Goal: Information Seeking & Learning: Find specific fact

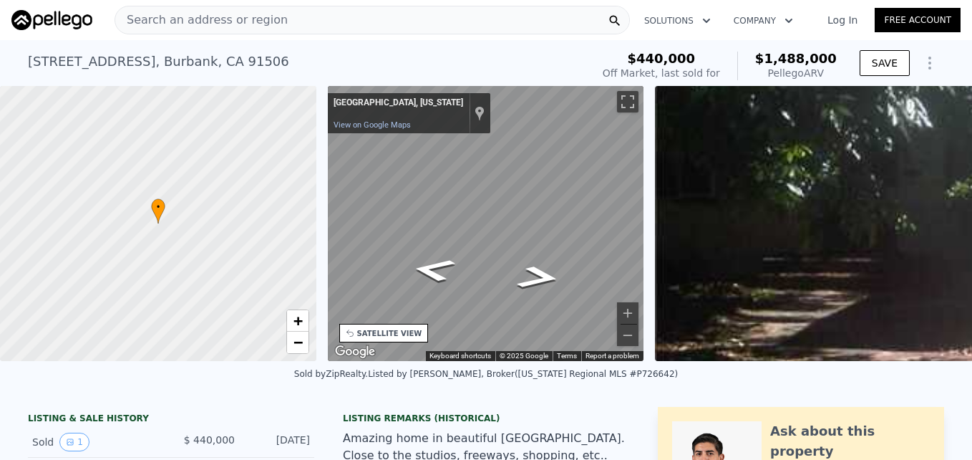
click at [203, 23] on span "Search an address or region" at bounding box center [201, 19] width 173 height 17
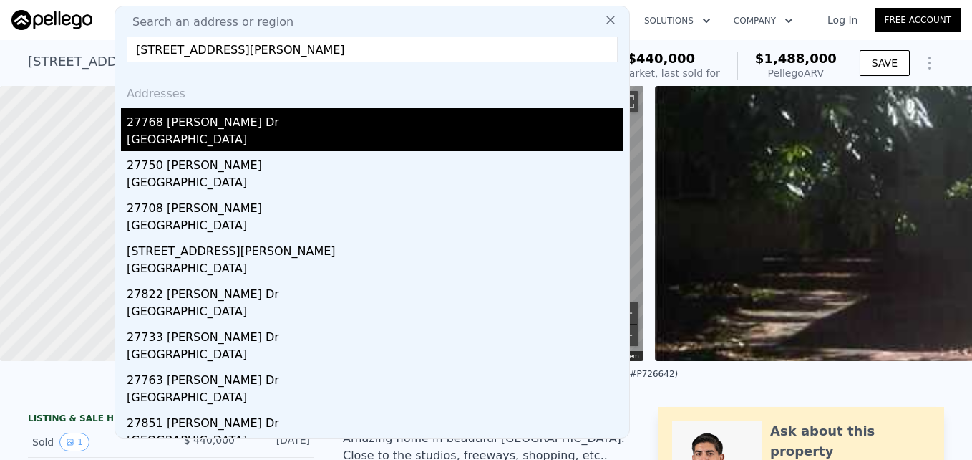
type input "[STREET_ADDRESS][PERSON_NAME]"
click at [266, 137] on div "[GEOGRAPHIC_DATA]" at bounding box center [375, 141] width 497 height 20
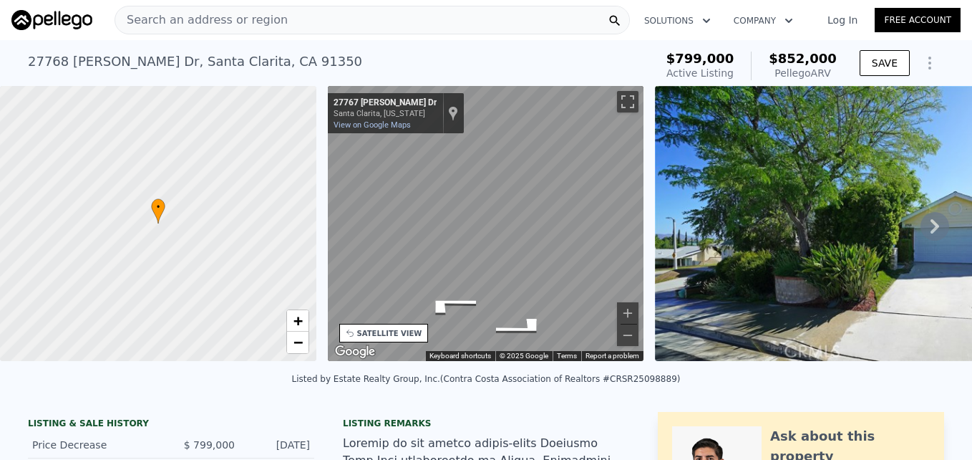
click at [662, 265] on div "• + − • + − STREET VIEW ← Move left → Move right ↑ Move up ↓ Move down + Zoom i…" at bounding box center [486, 226] width 972 height 280
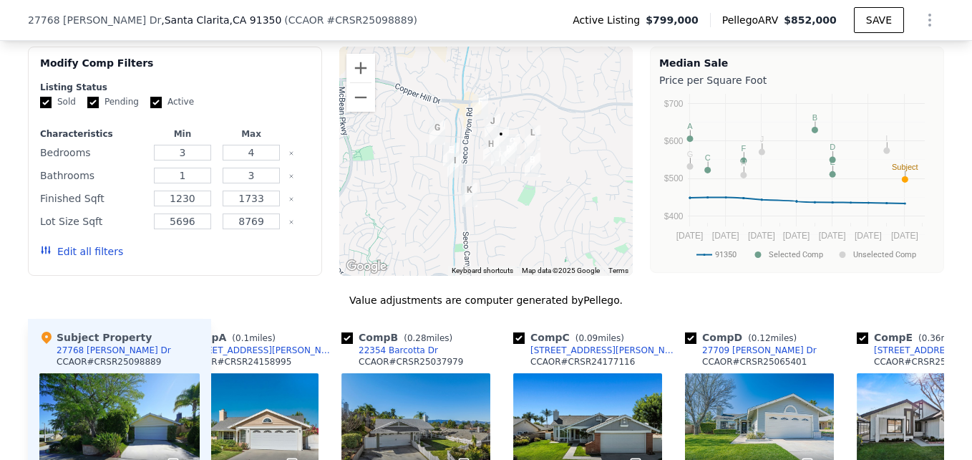
scroll to position [1294, 0]
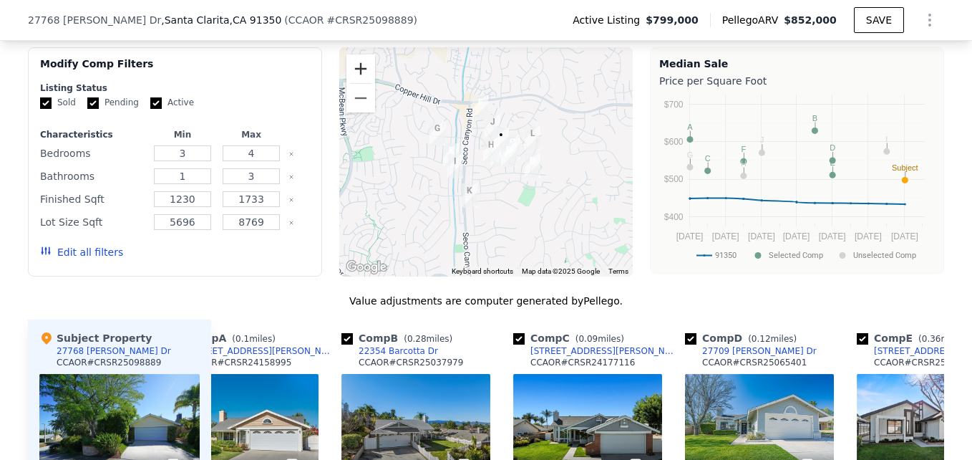
click at [349, 75] on button "Zoom in" at bounding box center [361, 68] width 29 height 29
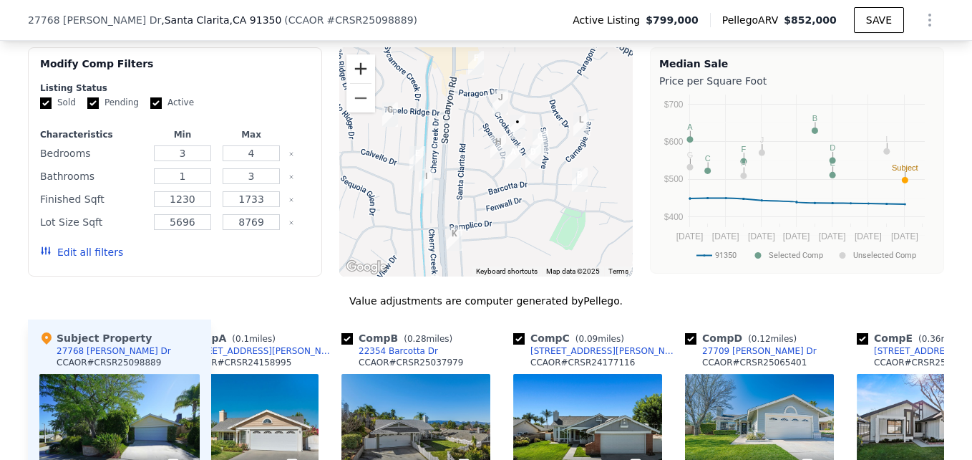
click at [349, 74] on button "Zoom in" at bounding box center [361, 68] width 29 height 29
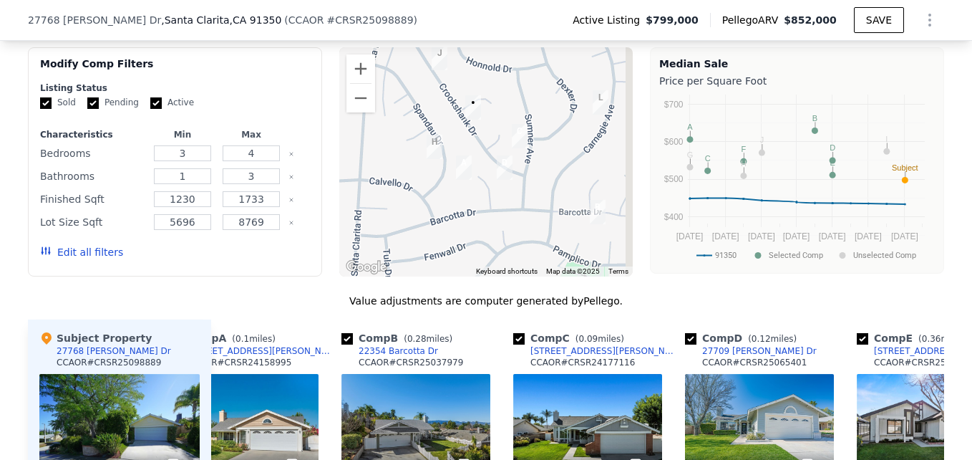
drag, startPoint x: 450, startPoint y: 149, endPoint x: 409, endPoint y: 152, distance: 41.6
click at [409, 152] on div at bounding box center [486, 161] width 294 height 229
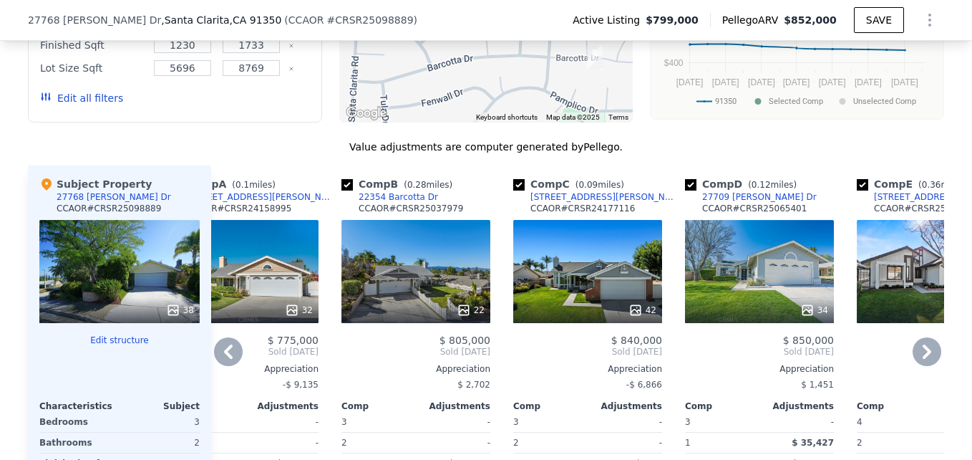
scroll to position [1449, 0]
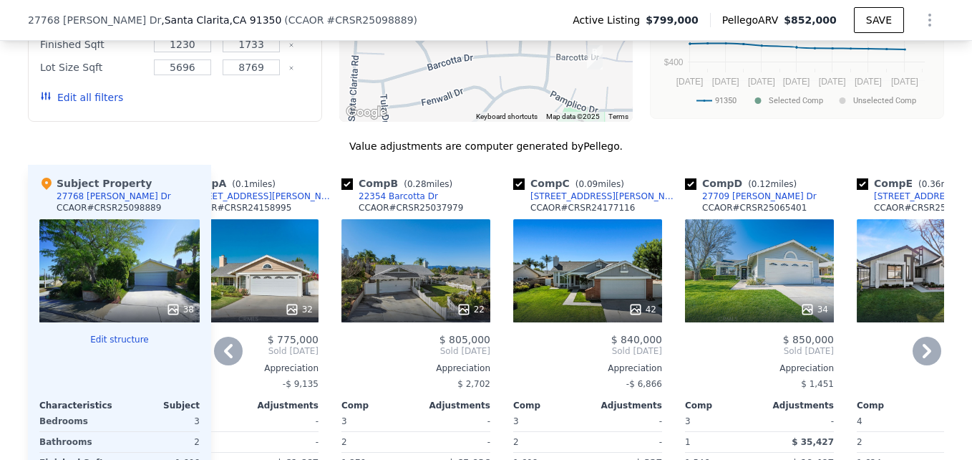
click at [715, 298] on div "34" at bounding box center [759, 270] width 149 height 103
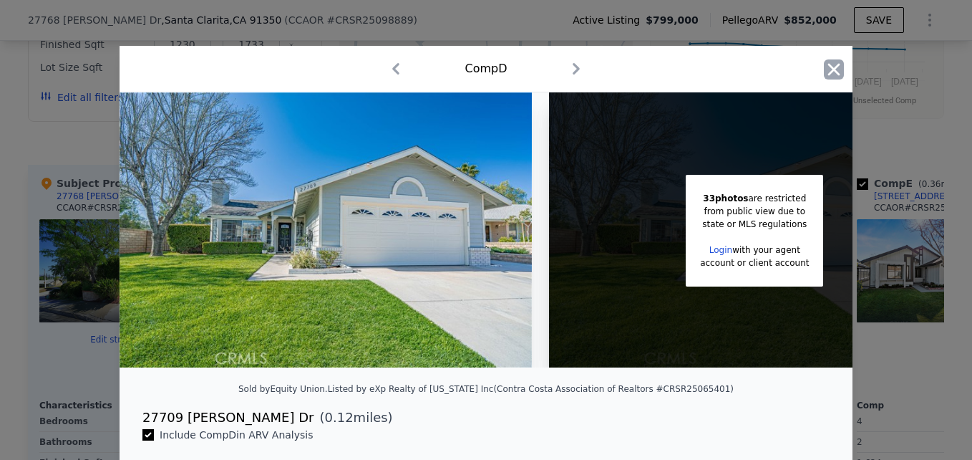
click at [826, 76] on icon "button" at bounding box center [834, 69] width 20 height 20
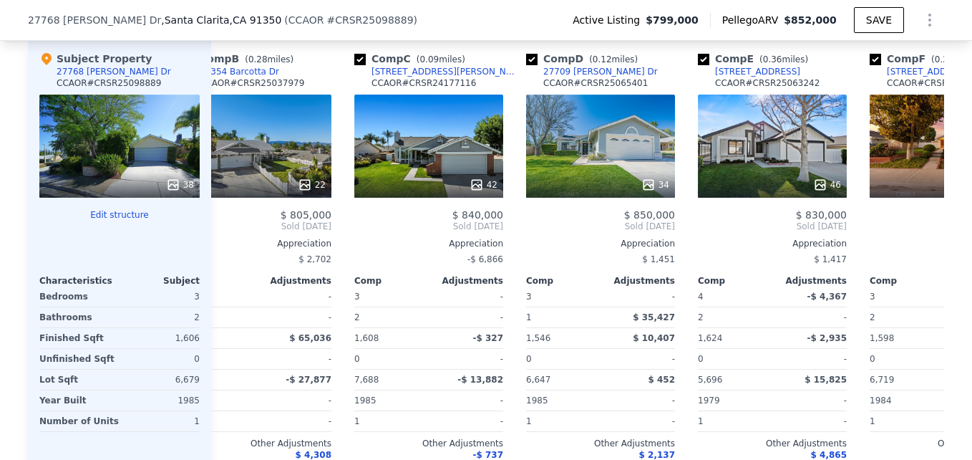
scroll to position [0, 221]
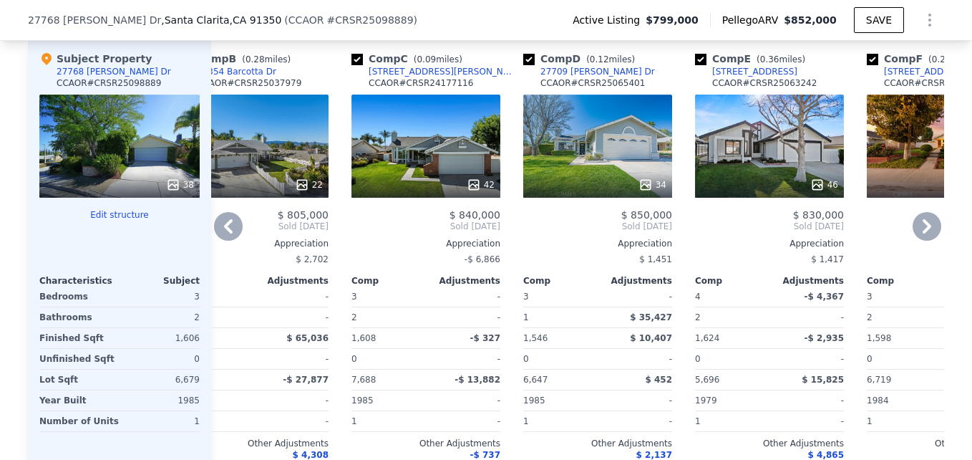
click at [697, 152] on div "46" at bounding box center [769, 146] width 149 height 103
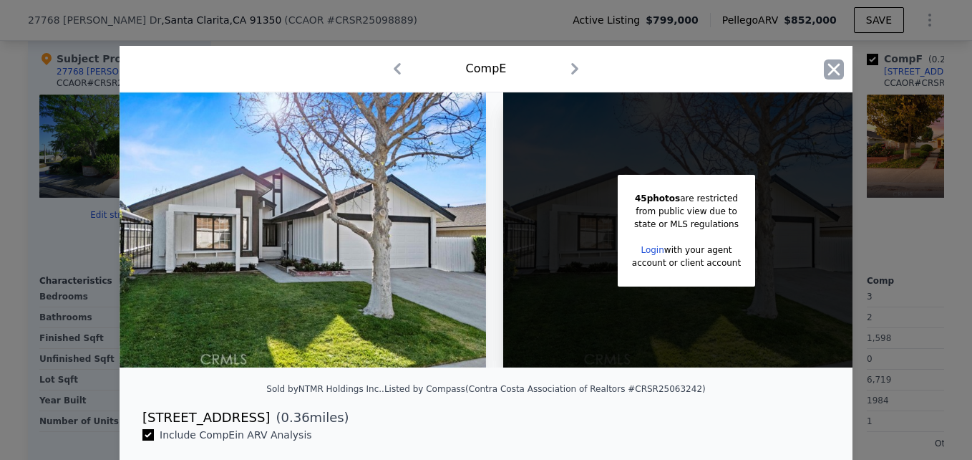
click at [828, 72] on icon "button" at bounding box center [834, 69] width 12 height 12
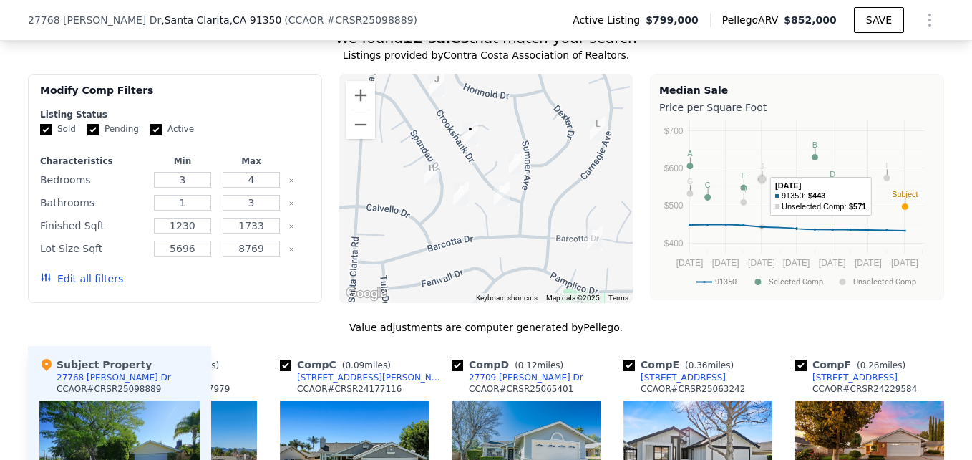
scroll to position [1268, 0]
click at [360, 139] on button "Zoom out" at bounding box center [361, 124] width 29 height 29
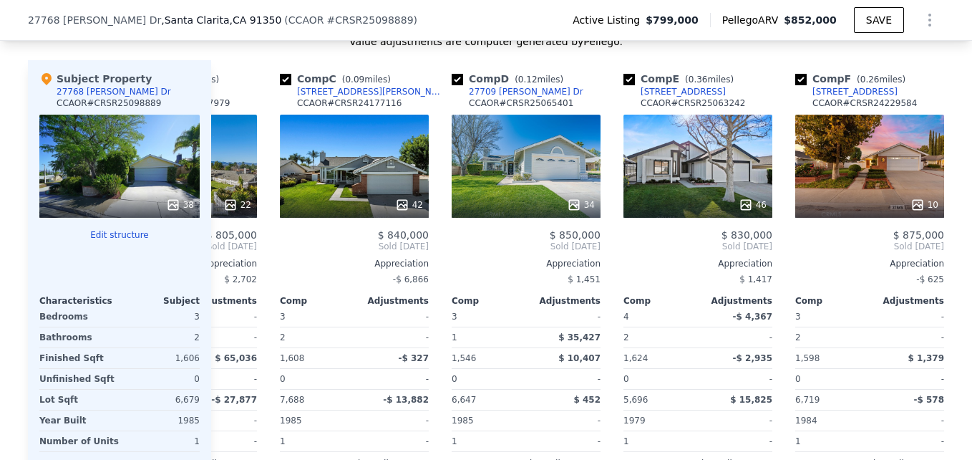
scroll to position [1554, 0]
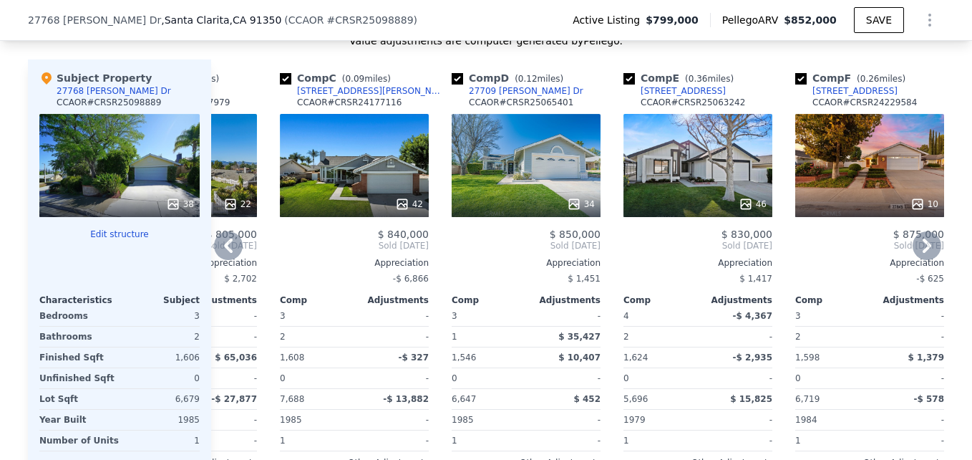
click at [714, 208] on div "46" at bounding box center [698, 204] width 137 height 14
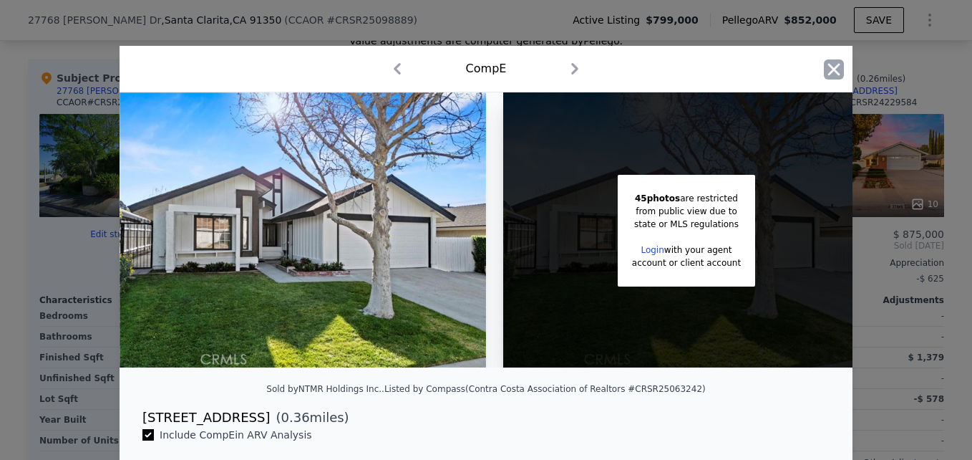
click at [833, 65] on icon "button" at bounding box center [834, 69] width 12 height 12
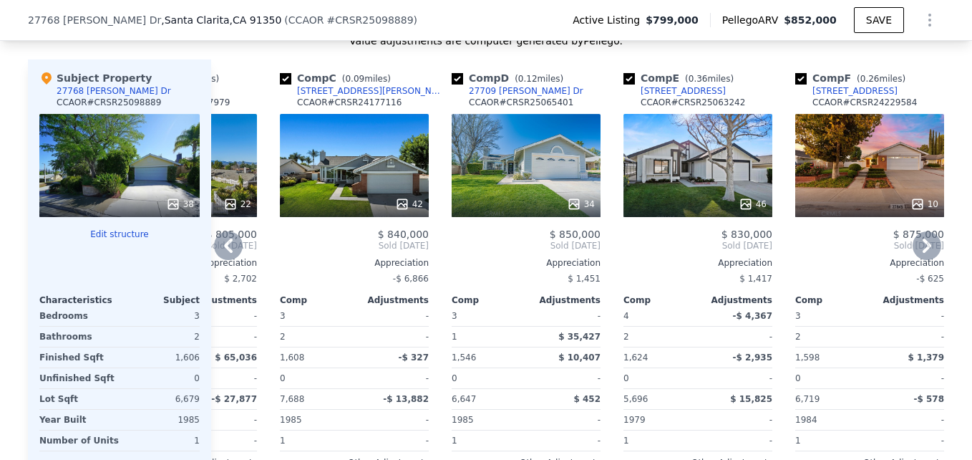
click at [485, 97] on div "27709 [PERSON_NAME] Dr" at bounding box center [526, 90] width 115 height 11
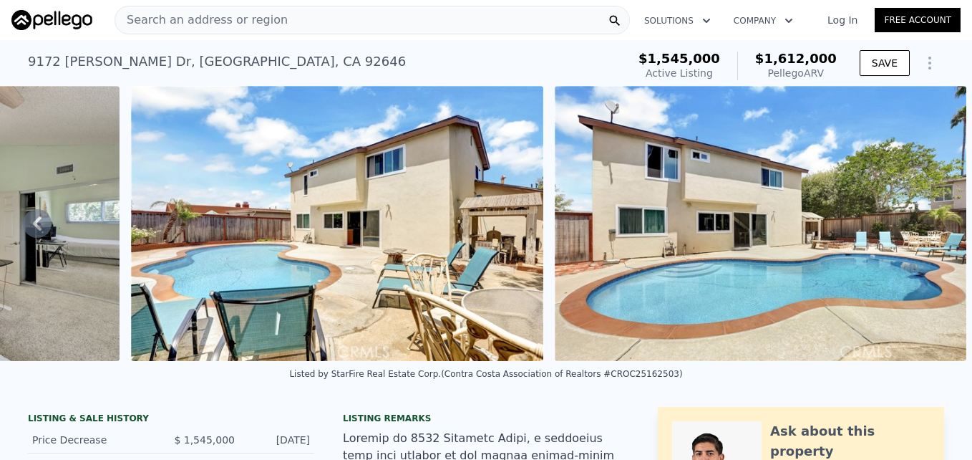
click at [171, 28] on span "Search an address or region" at bounding box center [201, 19] width 173 height 17
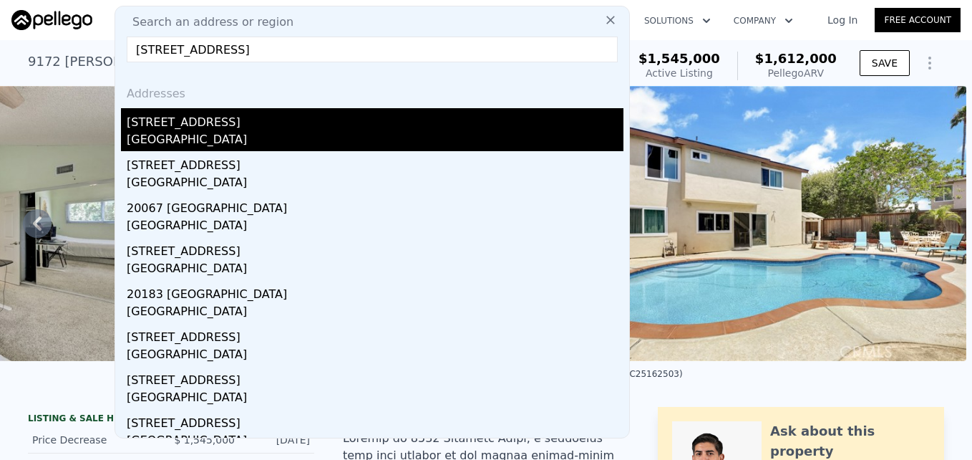
type input "20128 Shadow Island Dr, Santa Clarita, CA 91351"
click at [294, 139] on div "Santa Clarita, CA 91351" at bounding box center [375, 141] width 497 height 20
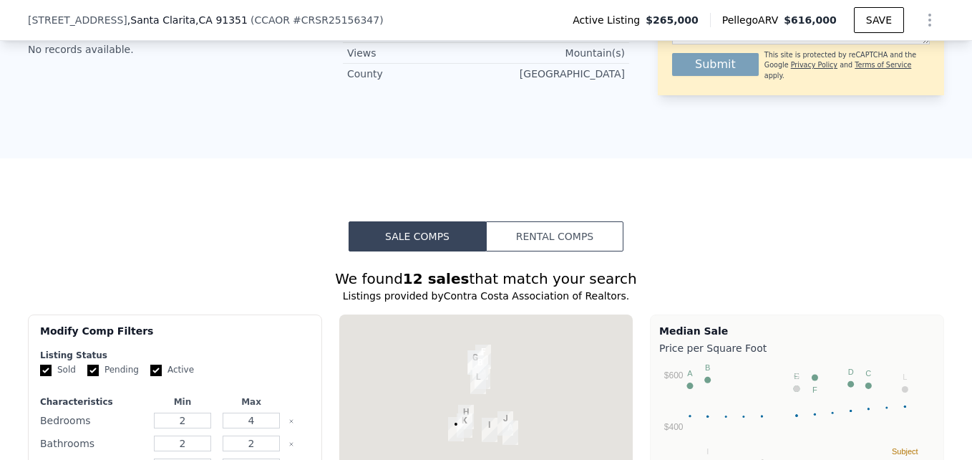
scroll to position [758, 0]
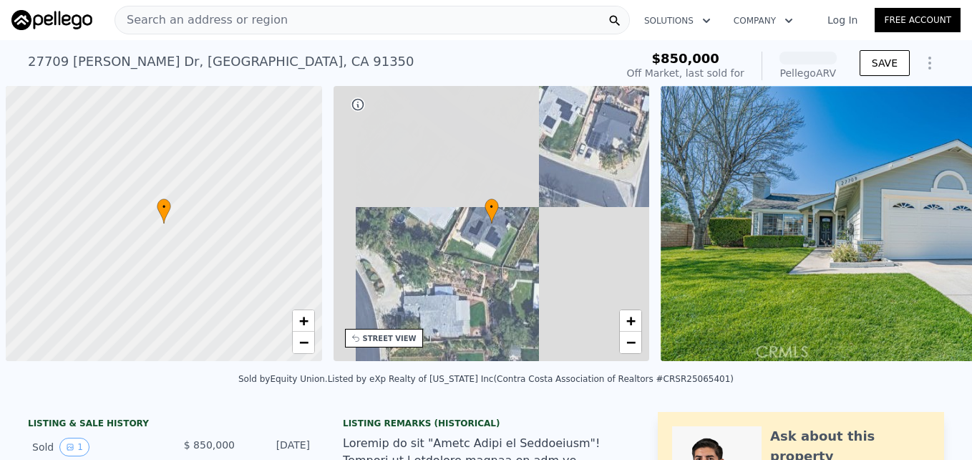
scroll to position [0, 6]
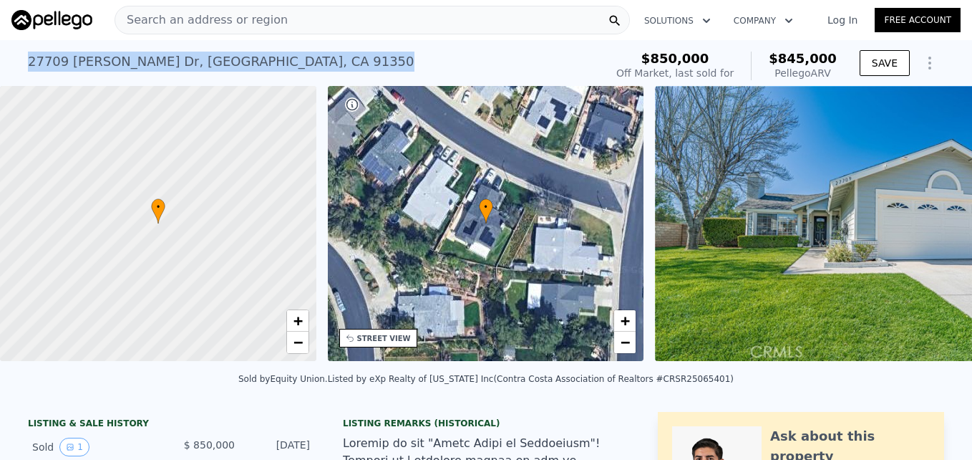
drag, startPoint x: 24, startPoint y: 63, endPoint x: 360, endPoint y: 53, distance: 336.7
click at [360, 53] on div "[STREET_ADDRESS][PERSON_NAME] Sold [DATE] for $850k (~ARV $845k )" at bounding box center [313, 66] width 571 height 40
drag, startPoint x: 360, startPoint y: 53, endPoint x: 306, endPoint y: 65, distance: 55.8
copy div "27709 Crookshank Dr , Los Angeles County , CA 91350"
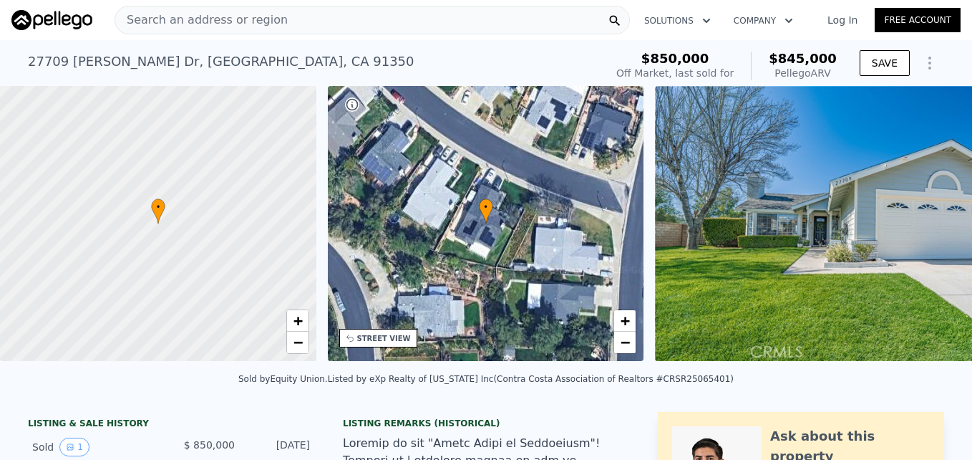
click at [195, 19] on span "Search an address or region" at bounding box center [201, 19] width 173 height 17
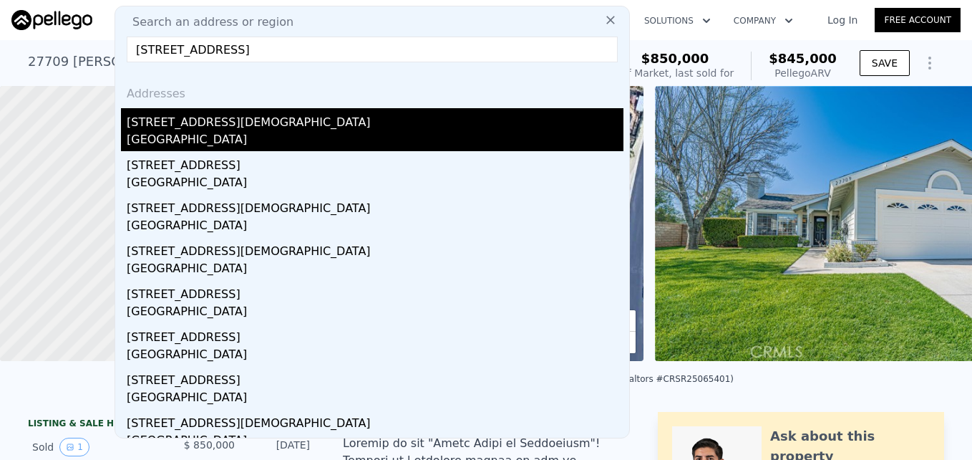
type input "28110 La Veda Ave, Canyon Country, CA 91387"
click at [200, 140] on div "Santa Clarita, CA 91387" at bounding box center [375, 141] width 497 height 20
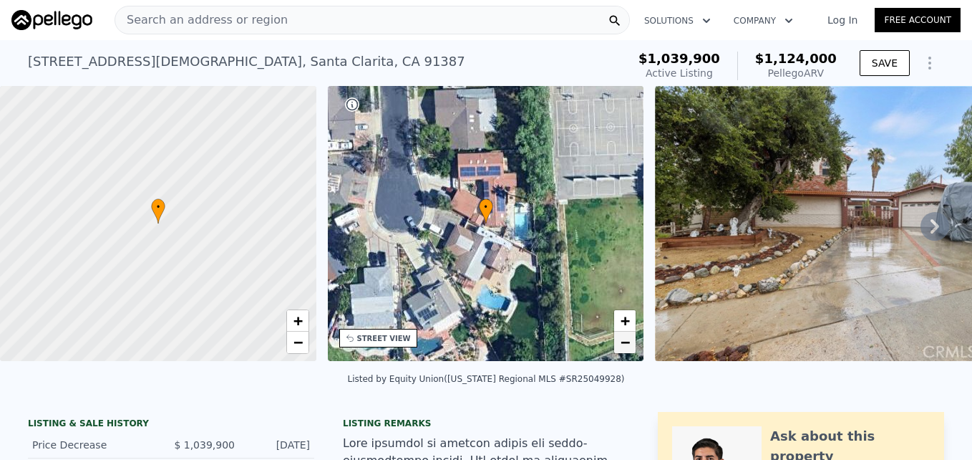
click at [626, 348] on span "−" at bounding box center [625, 342] width 9 height 18
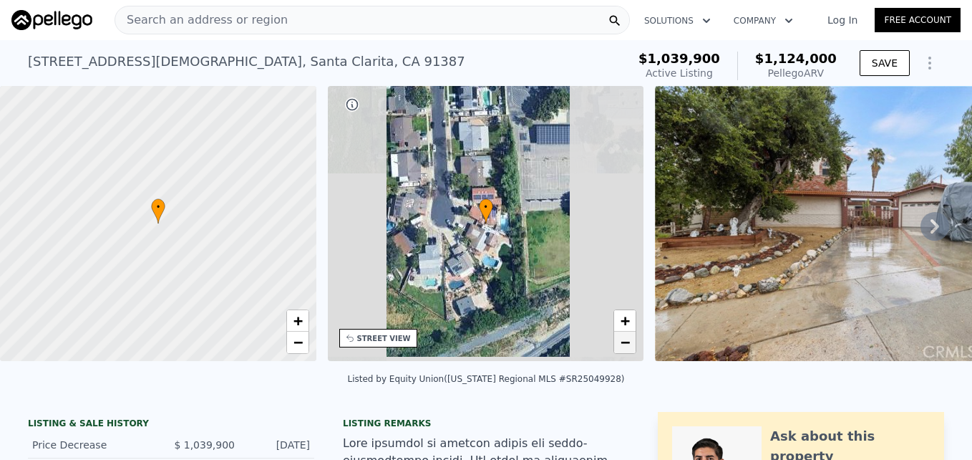
click at [626, 348] on span "−" at bounding box center [625, 342] width 9 height 18
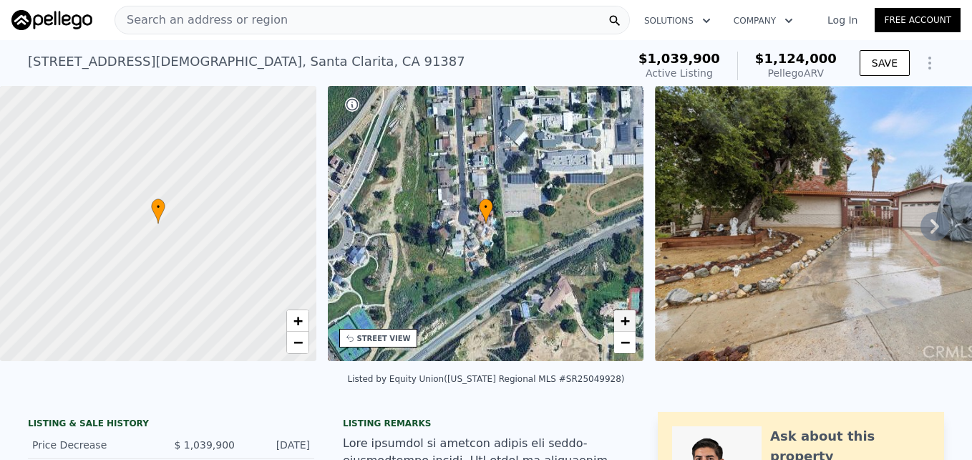
click at [627, 326] on span "+" at bounding box center [625, 320] width 9 height 18
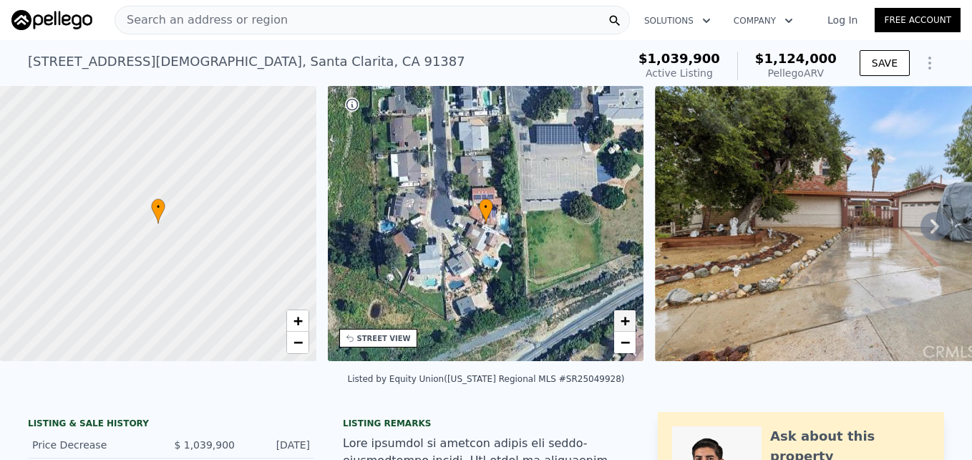
click at [627, 326] on span "+" at bounding box center [625, 320] width 9 height 18
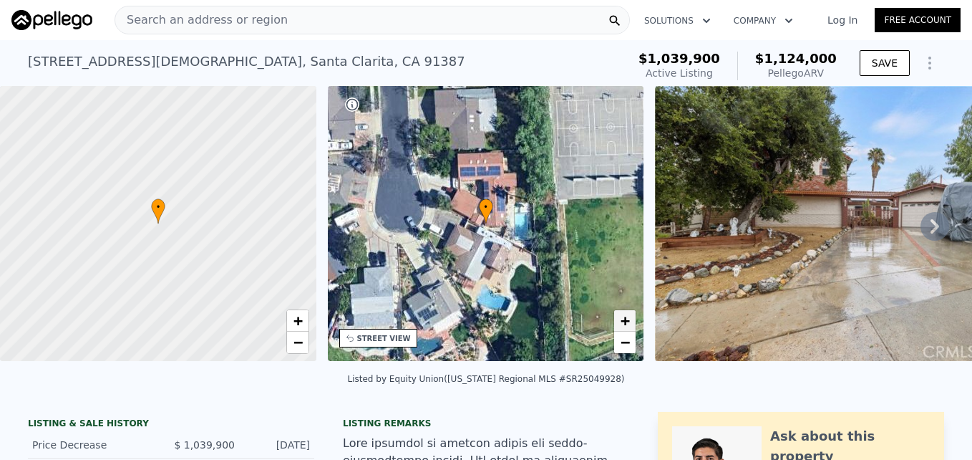
click at [627, 326] on span "+" at bounding box center [625, 320] width 9 height 18
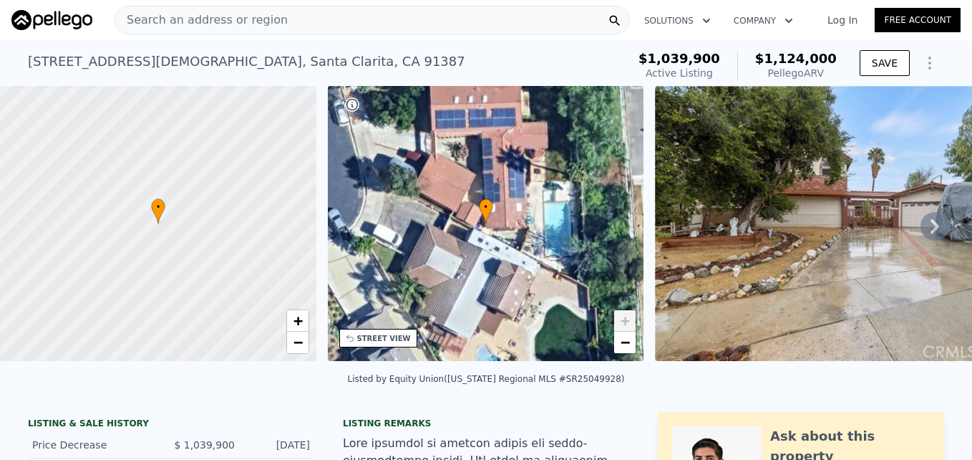
click at [627, 326] on span "+" at bounding box center [625, 320] width 9 height 18
click at [623, 346] on span "−" at bounding box center [625, 342] width 9 height 18
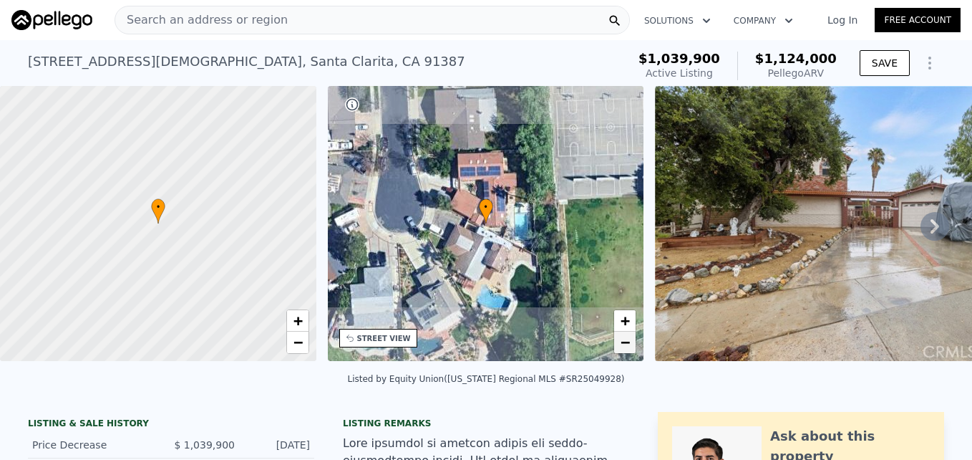
click at [623, 346] on span "−" at bounding box center [625, 342] width 9 height 18
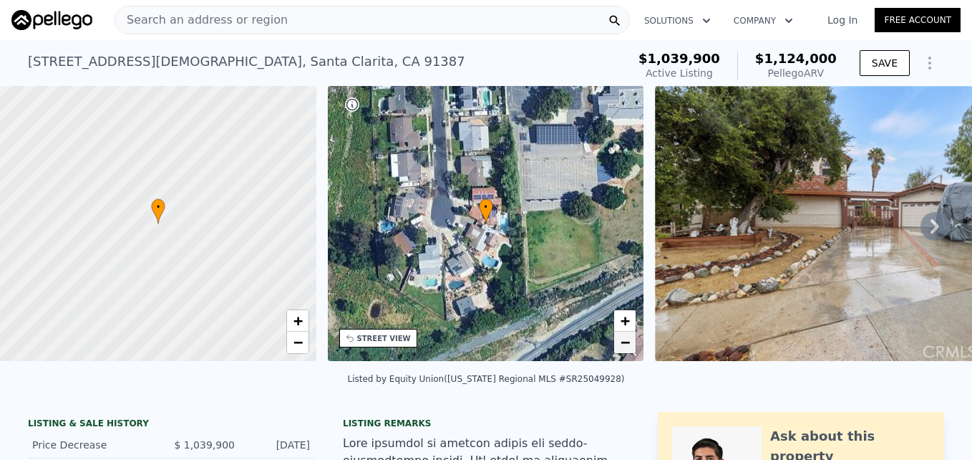
click at [623, 346] on span "−" at bounding box center [625, 342] width 9 height 18
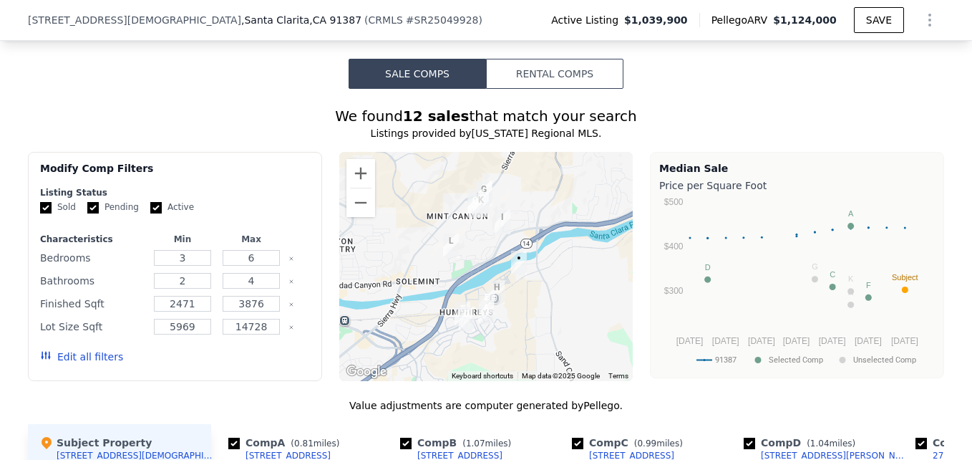
scroll to position [1181, 0]
click at [350, 180] on button "Zoom in" at bounding box center [361, 172] width 29 height 29
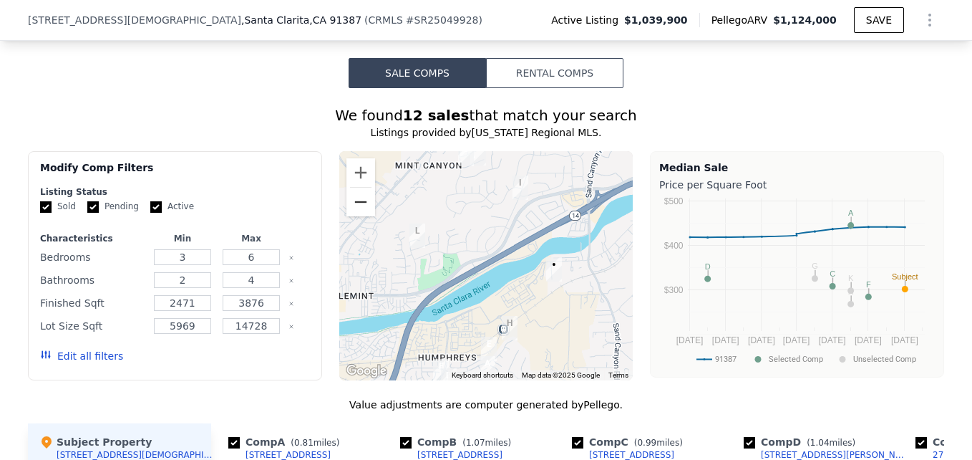
click at [364, 213] on button "Zoom out" at bounding box center [361, 202] width 29 height 29
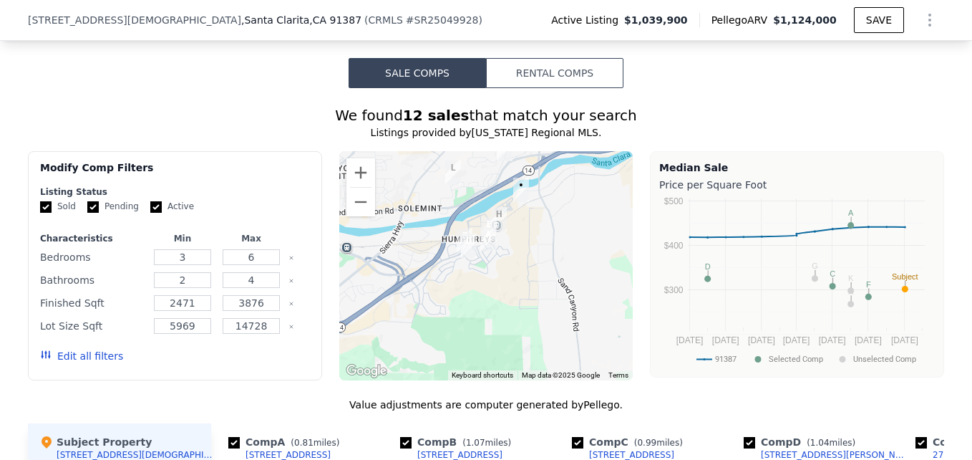
drag, startPoint x: 523, startPoint y: 324, endPoint x: 528, endPoint y: 276, distance: 48.2
click at [528, 276] on div at bounding box center [486, 265] width 294 height 229
click at [347, 185] on button "Zoom in" at bounding box center [361, 172] width 29 height 29
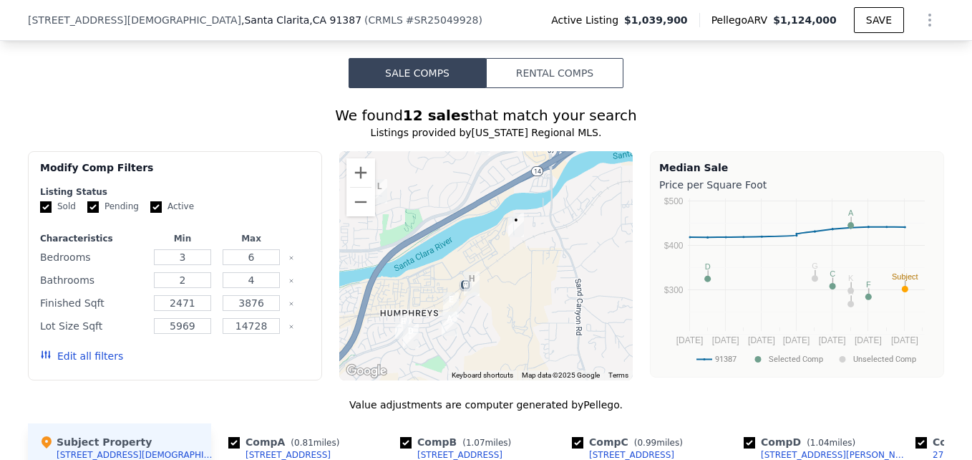
drag, startPoint x: 546, startPoint y: 205, endPoint x: 504, endPoint y: 308, distance: 111.4
click at [504, 308] on div at bounding box center [486, 265] width 294 height 229
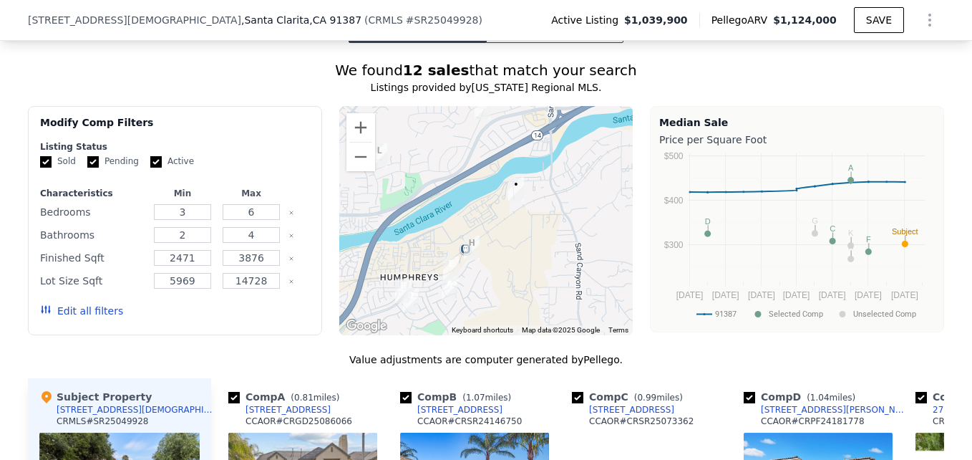
scroll to position [1223, 0]
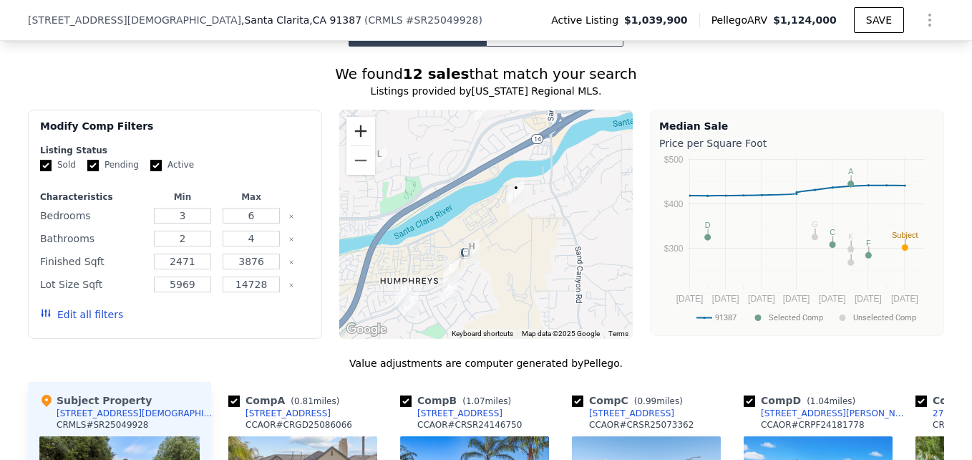
click at [357, 137] on button "Zoom in" at bounding box center [361, 131] width 29 height 29
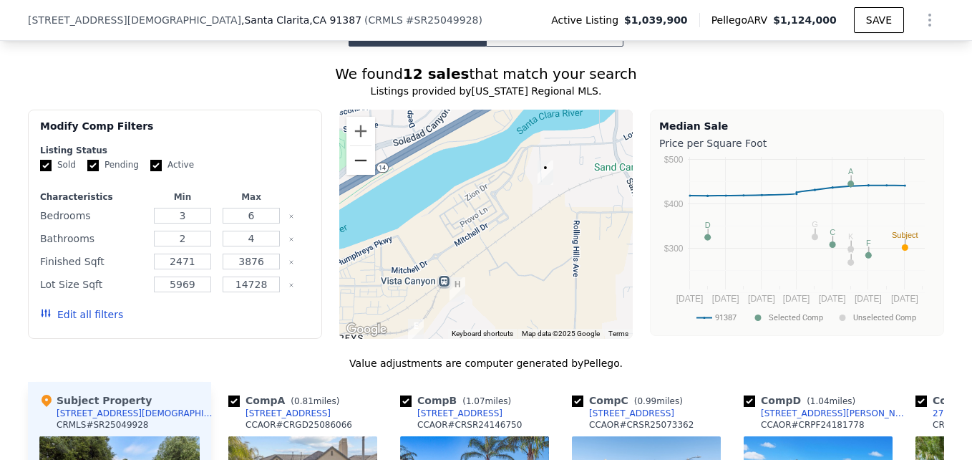
click at [354, 174] on button "Zoom out" at bounding box center [361, 160] width 29 height 29
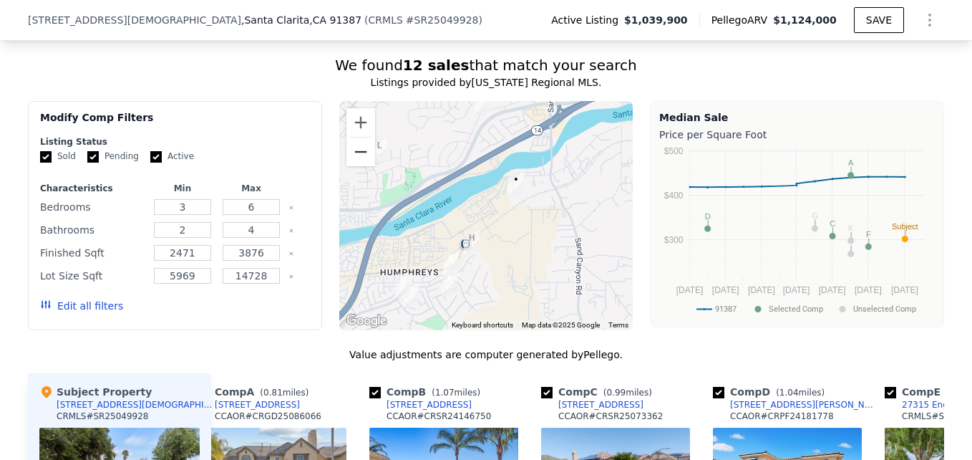
scroll to position [1191, 0]
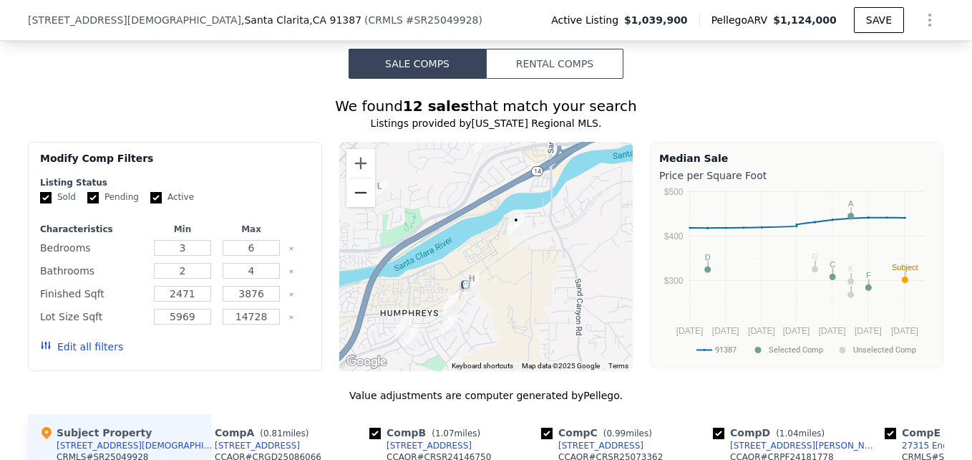
click at [347, 205] on button "Zoom out" at bounding box center [361, 192] width 29 height 29
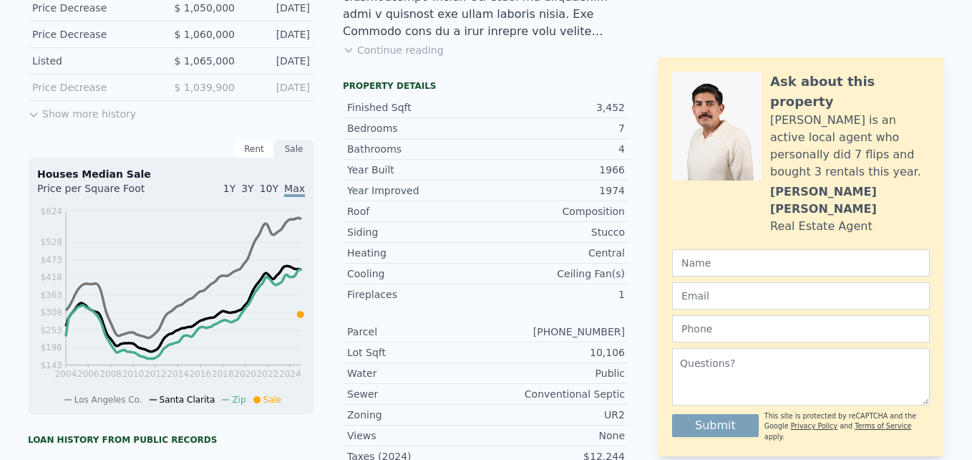
scroll to position [0, 0]
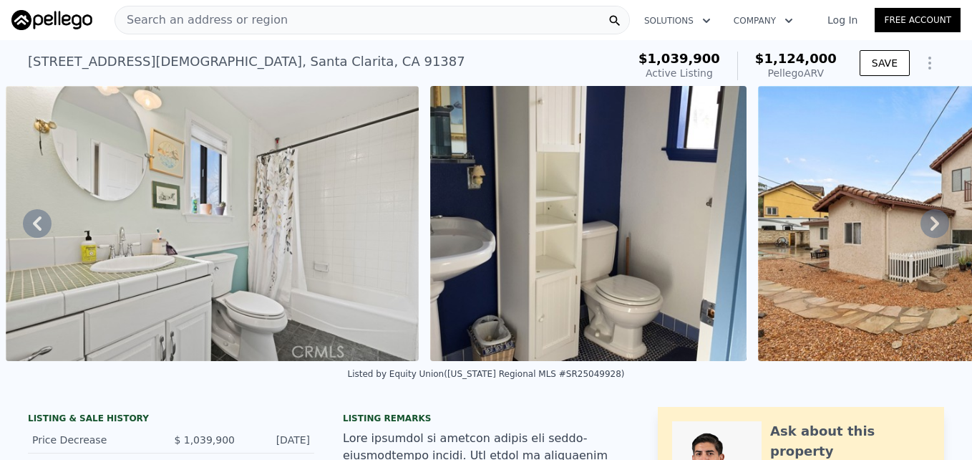
click at [181, 24] on span "Search an address or region" at bounding box center [201, 19] width 173 height 17
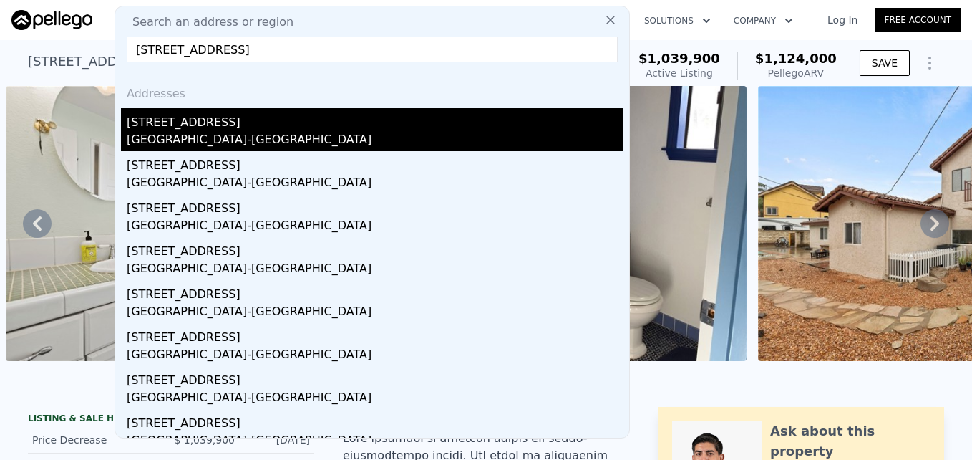
type input "3807 Floresta Way, View Park, CA 90043"
click at [225, 121] on div "3807 Floresta Way" at bounding box center [375, 119] width 497 height 23
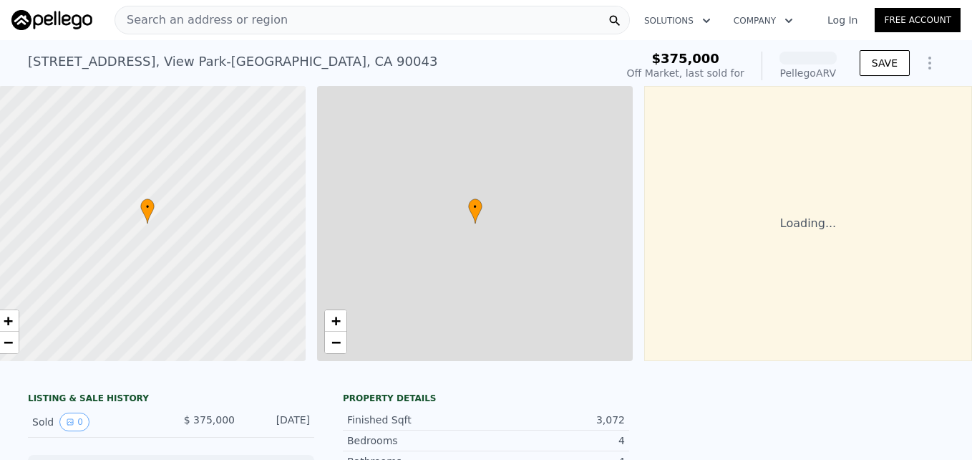
scroll to position [0, 27]
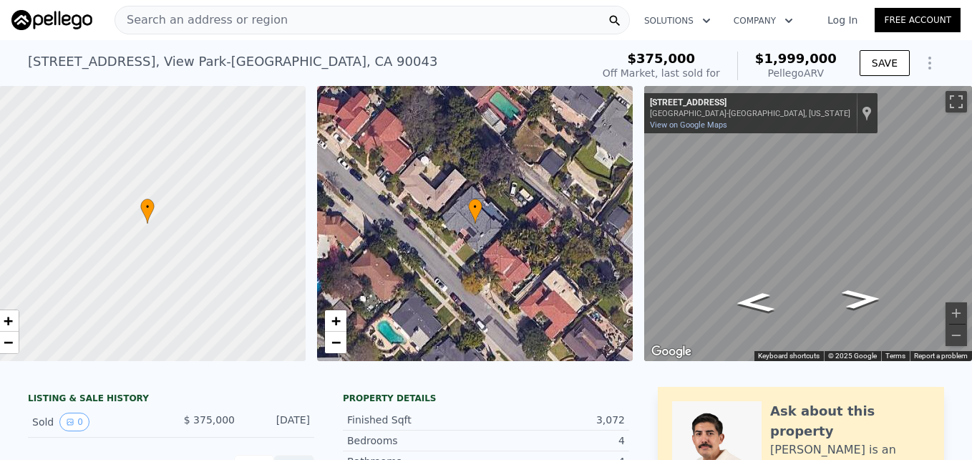
click at [505, 266] on div "• + −" at bounding box center [475, 223] width 316 height 275
click at [331, 345] on span "−" at bounding box center [335, 342] width 9 height 18
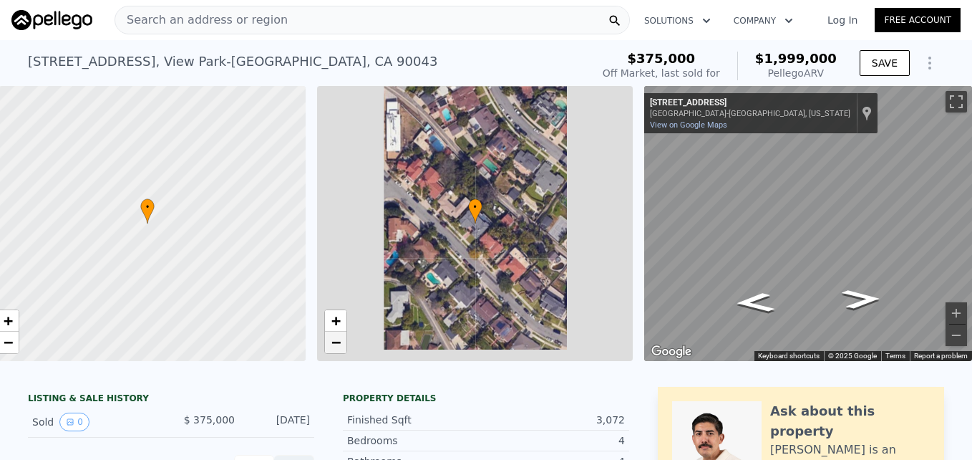
click at [331, 345] on span "−" at bounding box center [335, 342] width 9 height 18
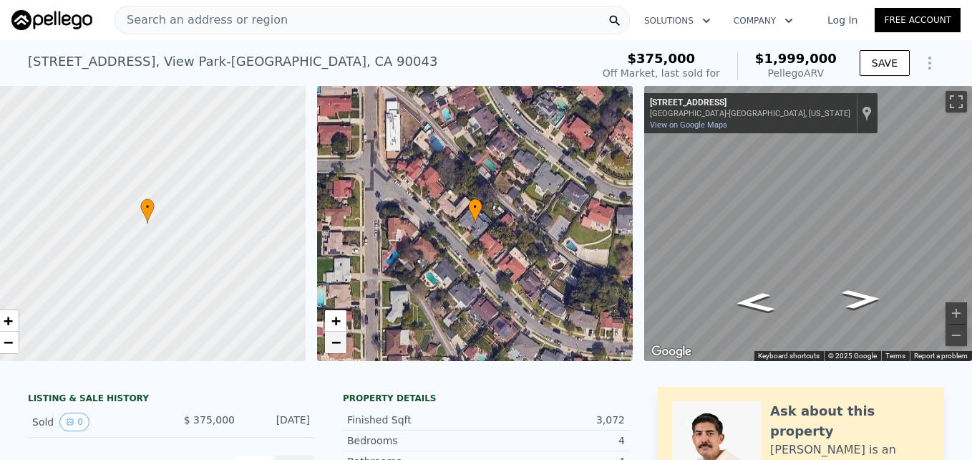
click at [331, 345] on span "−" at bounding box center [335, 342] width 9 height 18
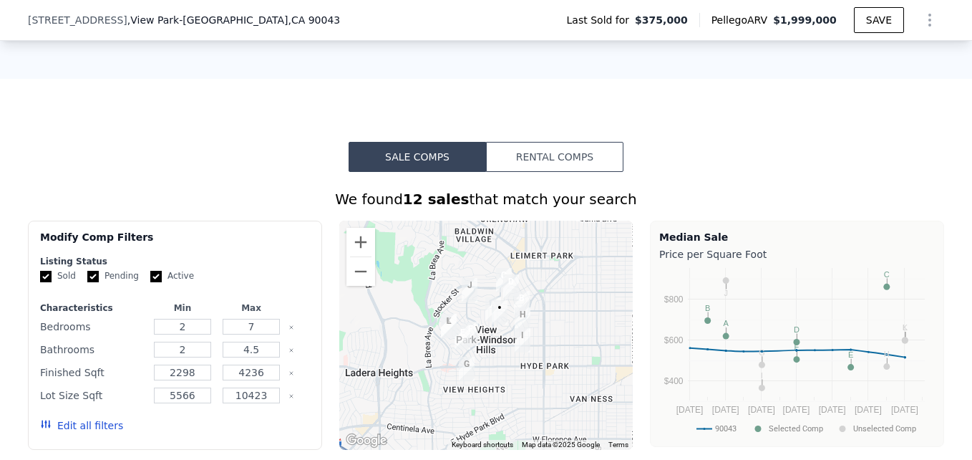
scroll to position [821, 0]
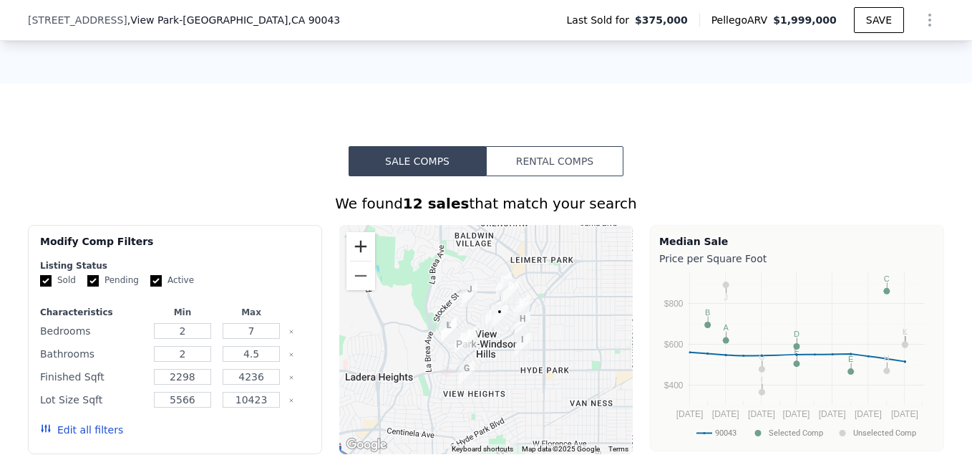
click at [352, 257] on button "Zoom in" at bounding box center [361, 246] width 29 height 29
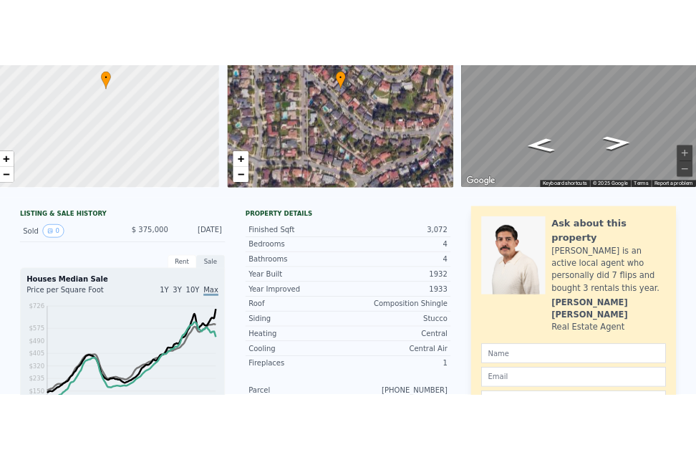
scroll to position [0, 0]
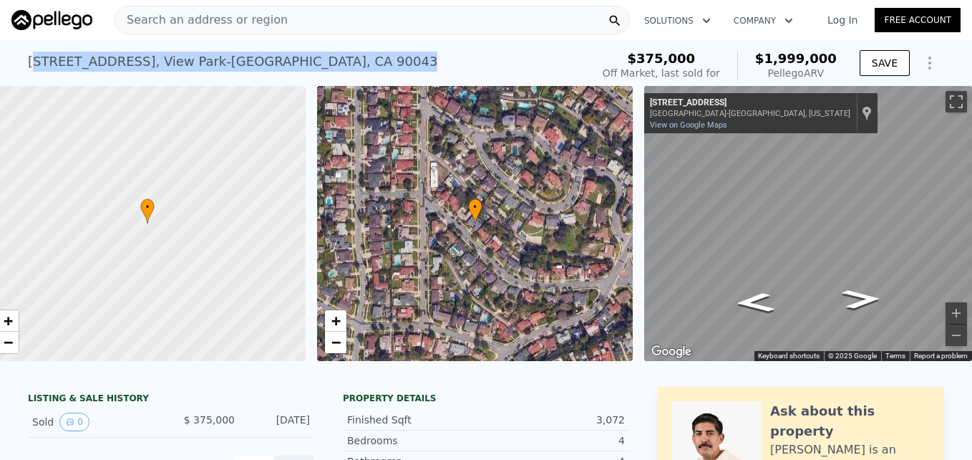
drag, startPoint x: 26, startPoint y: 61, endPoint x: 344, endPoint y: 42, distance: 317.7
click at [344, 42] on div "3807 Floresta Way , View Park-Windsor Hills , CA 90043 Sold Mar 1998 for $375k …" at bounding box center [486, 63] width 916 height 46
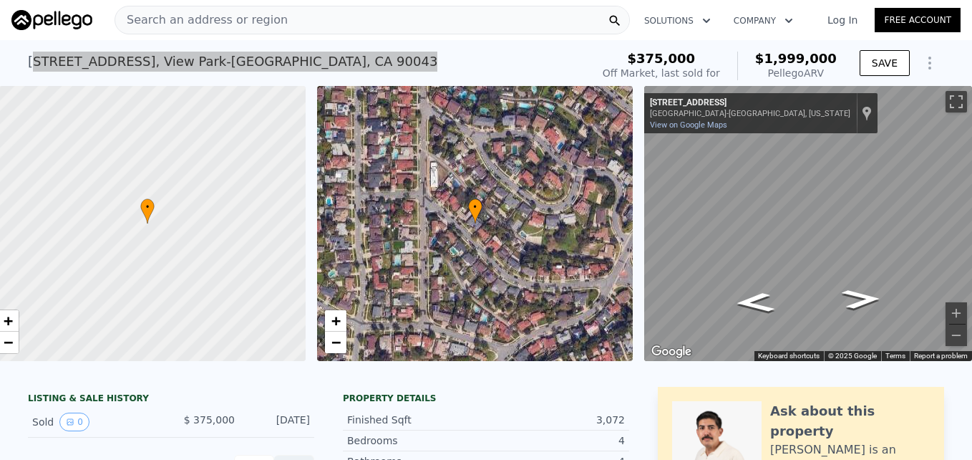
scroll to position [0, 304]
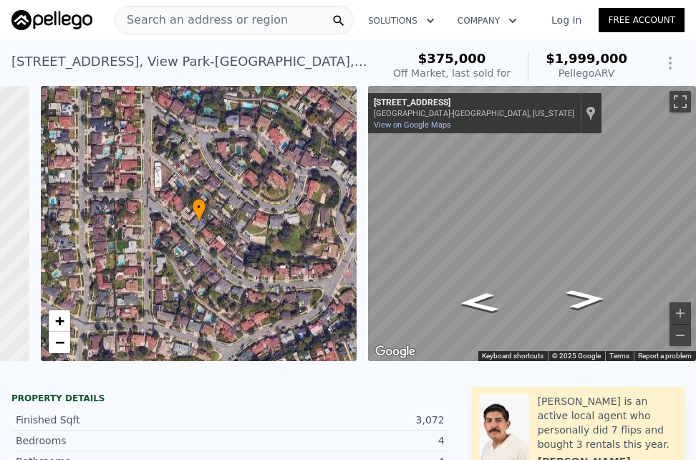
click at [432, 67] on div "Off Market, last sold for" at bounding box center [451, 73] width 117 height 14
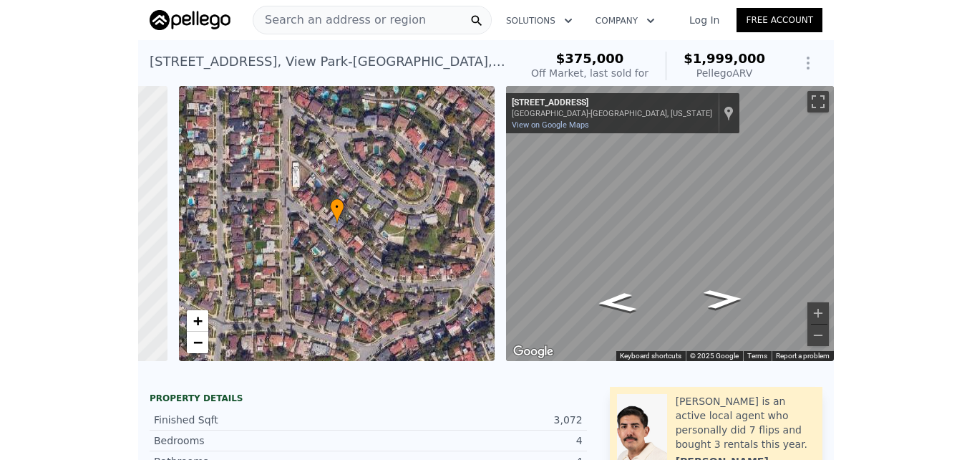
scroll to position [0, 27]
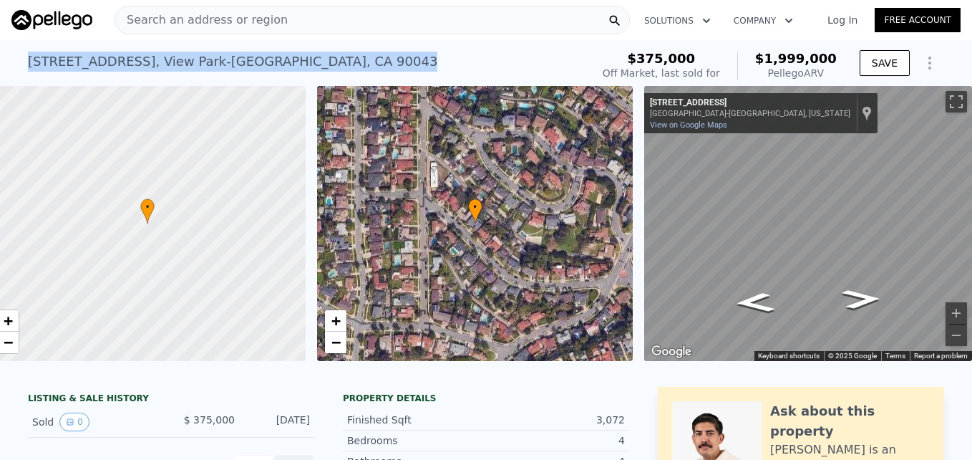
drag, startPoint x: 24, startPoint y: 54, endPoint x: 344, endPoint y: 67, distance: 320.3
click at [344, 67] on div "3807 Floresta Way , View Park-Windsor Hills , CA 90043 Sold Mar 1998 for $375k …" at bounding box center [307, 66] width 558 height 40
copy div "3807 Floresta Way , View Park-Windsor Hills , CA 90043"
